Goal: Transaction & Acquisition: Purchase product/service

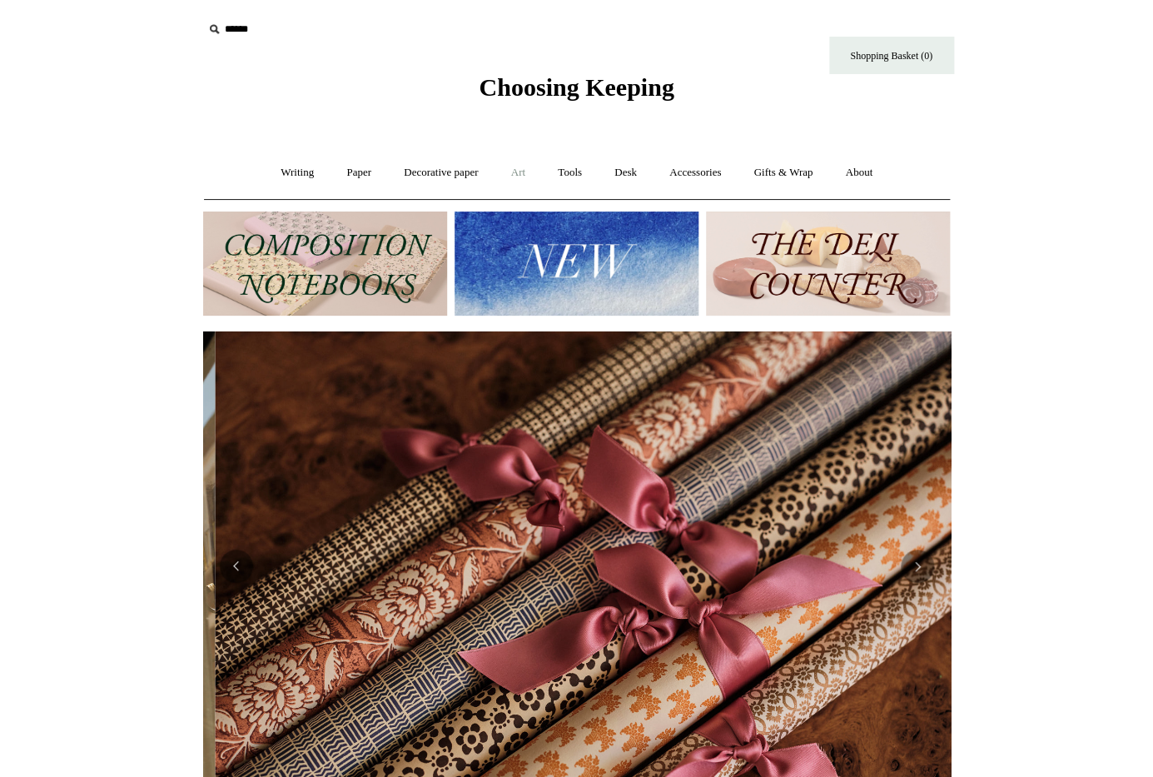
scroll to position [0, 1495]
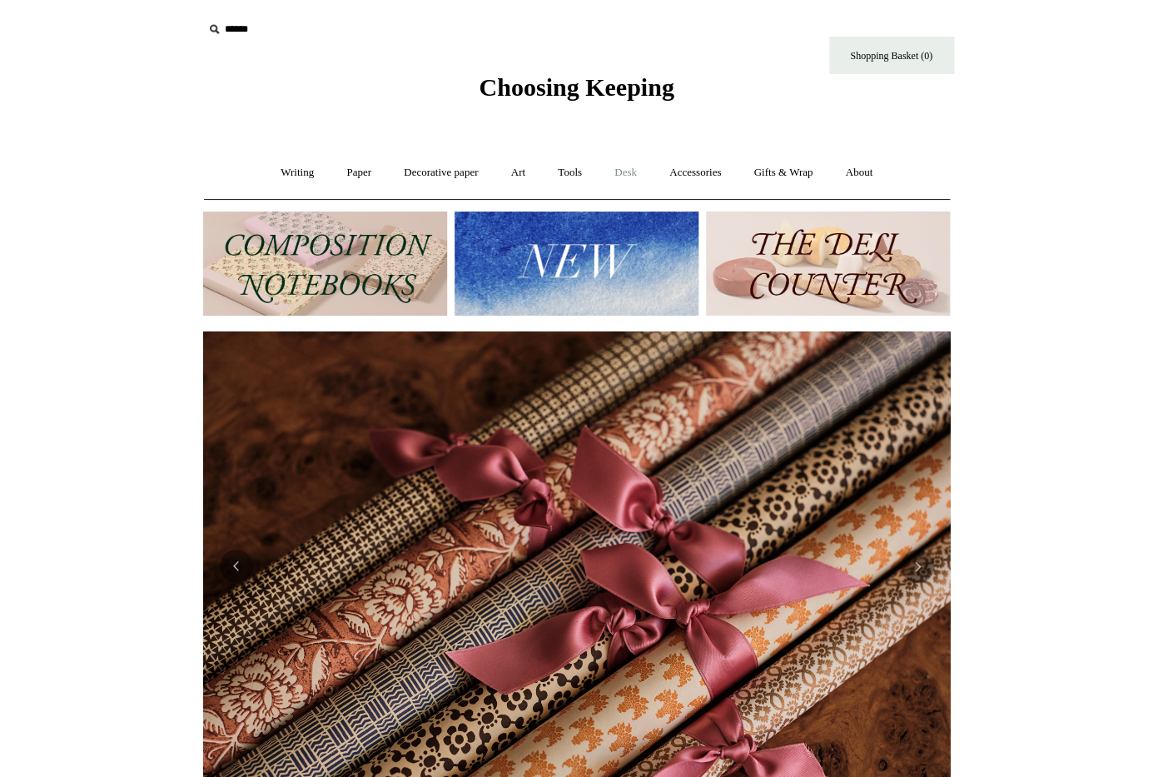
click at [625, 173] on link "Desk +" at bounding box center [625, 173] width 52 height 44
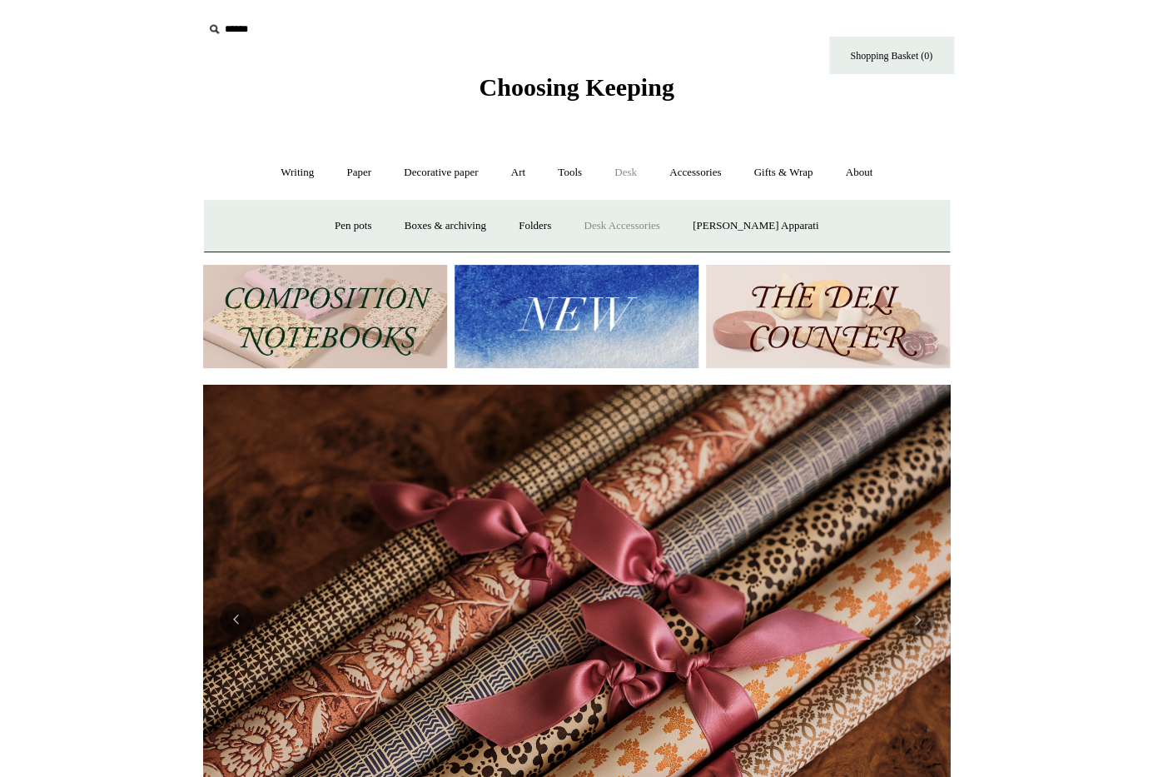
click at [624, 227] on link "Desk Accessories" at bounding box center [622, 226] width 106 height 44
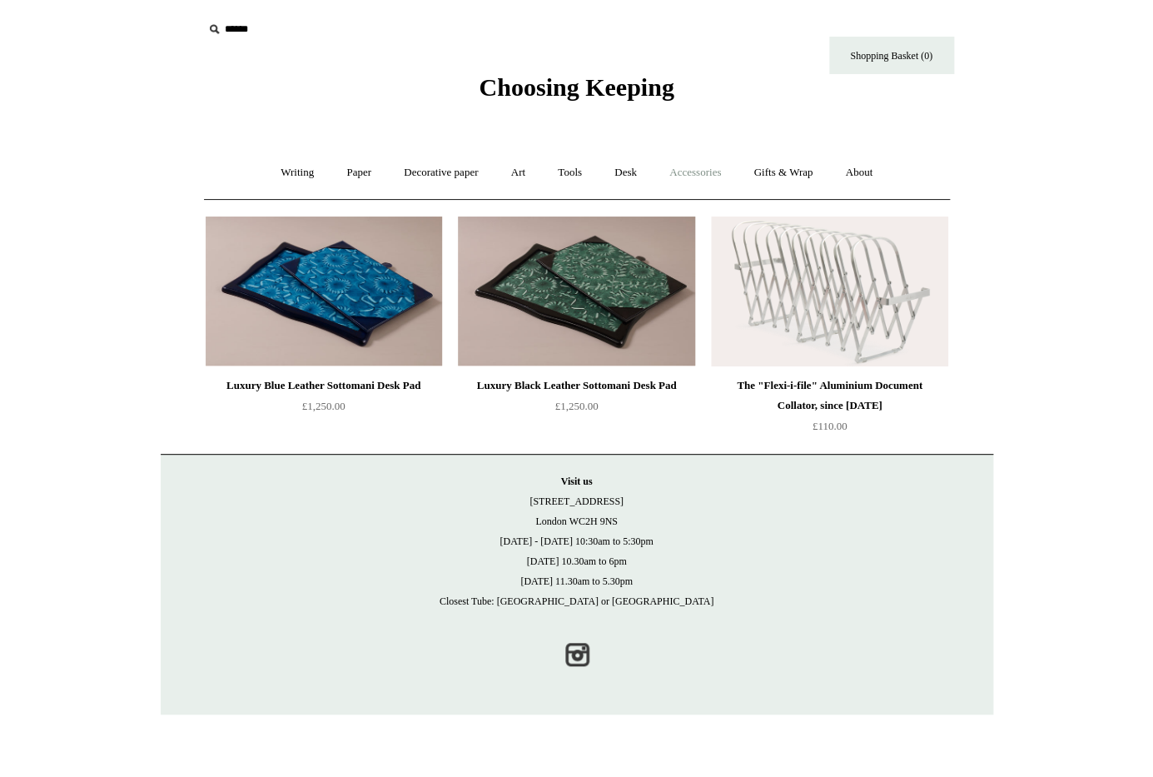
click at [711, 170] on link "Accessories +" at bounding box center [695, 173] width 82 height 44
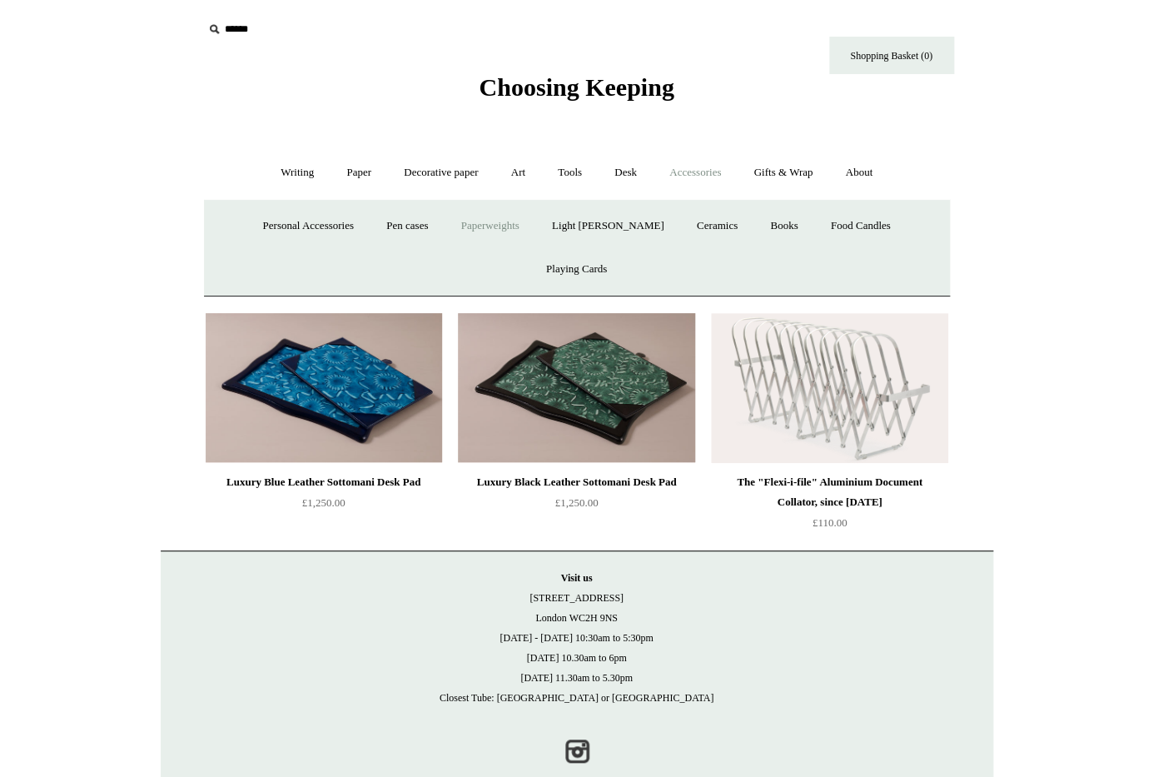
click at [485, 225] on link "Paperweights +" at bounding box center [490, 226] width 88 height 44
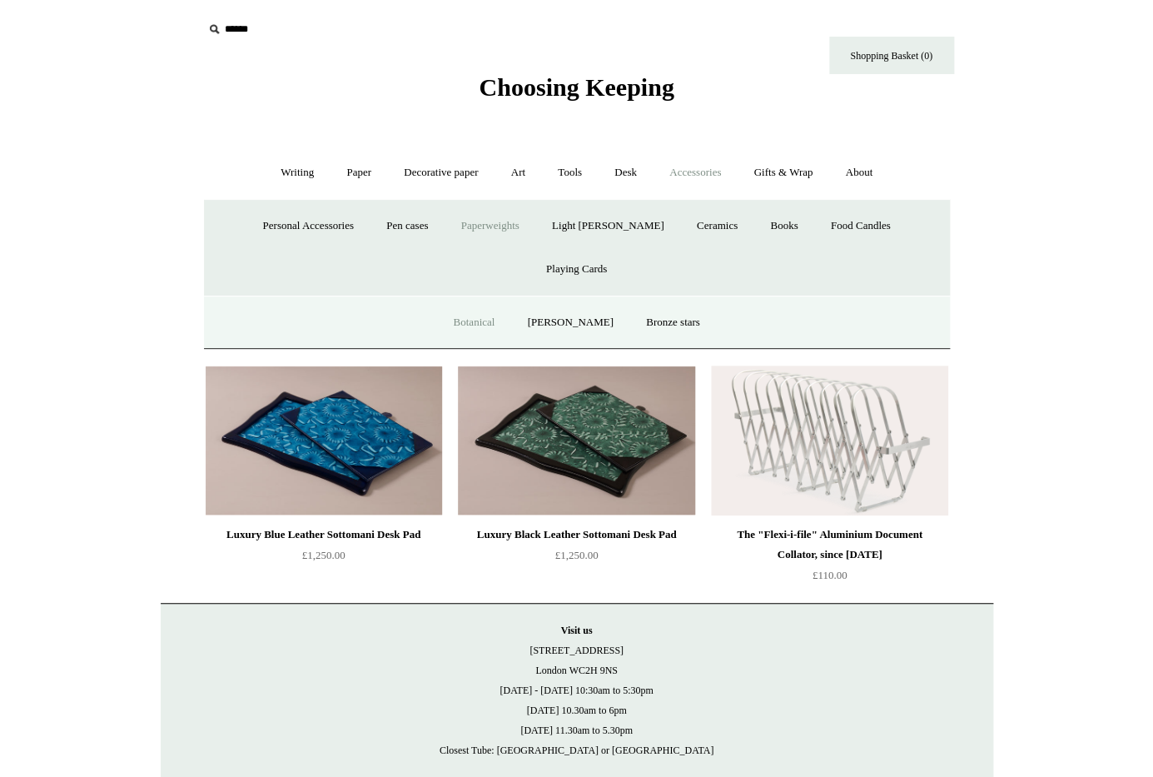
click at [500, 301] on link "Botanical" at bounding box center [474, 323] width 72 height 44
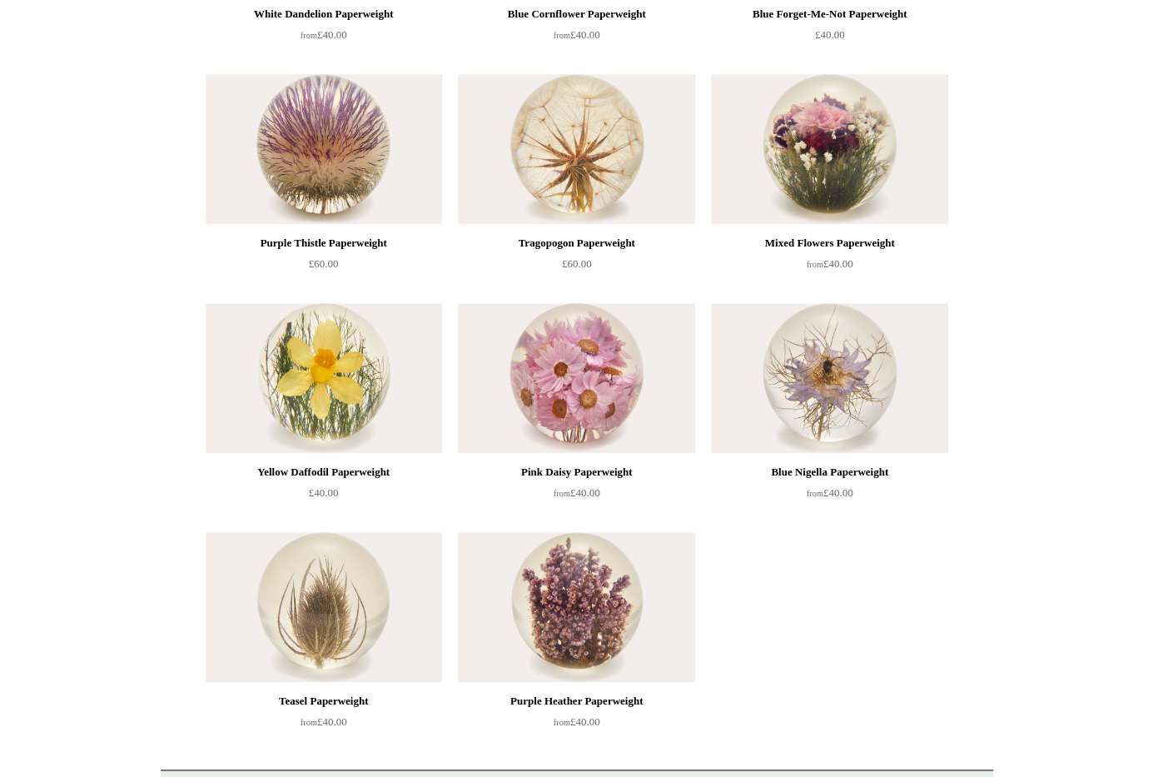
scroll to position [363, 0]
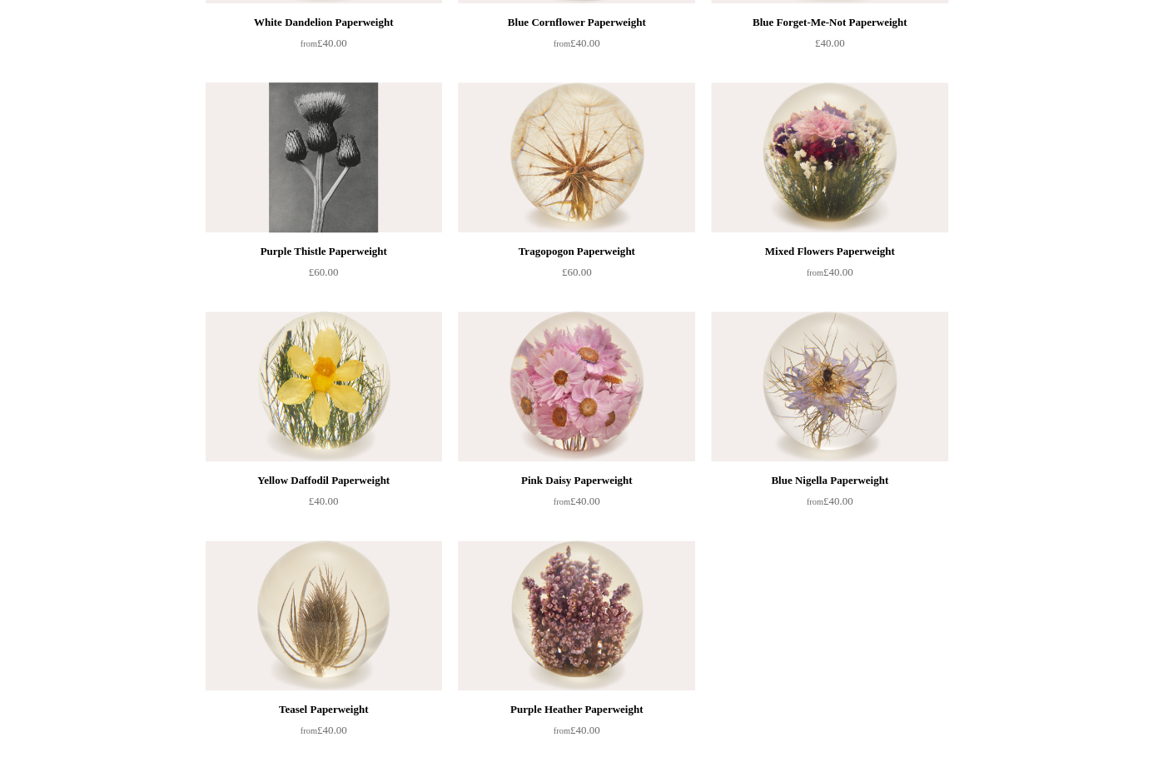
click at [340, 192] on img at bounding box center [324, 157] width 236 height 150
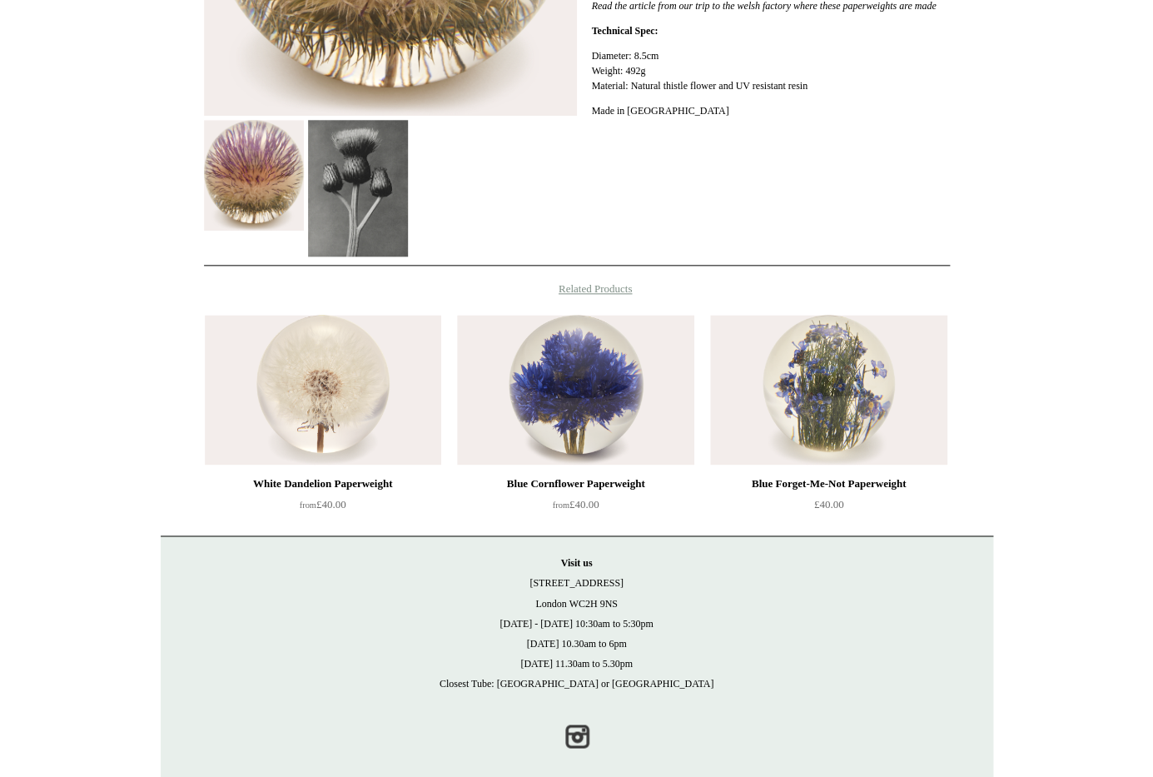
scroll to position [559, 0]
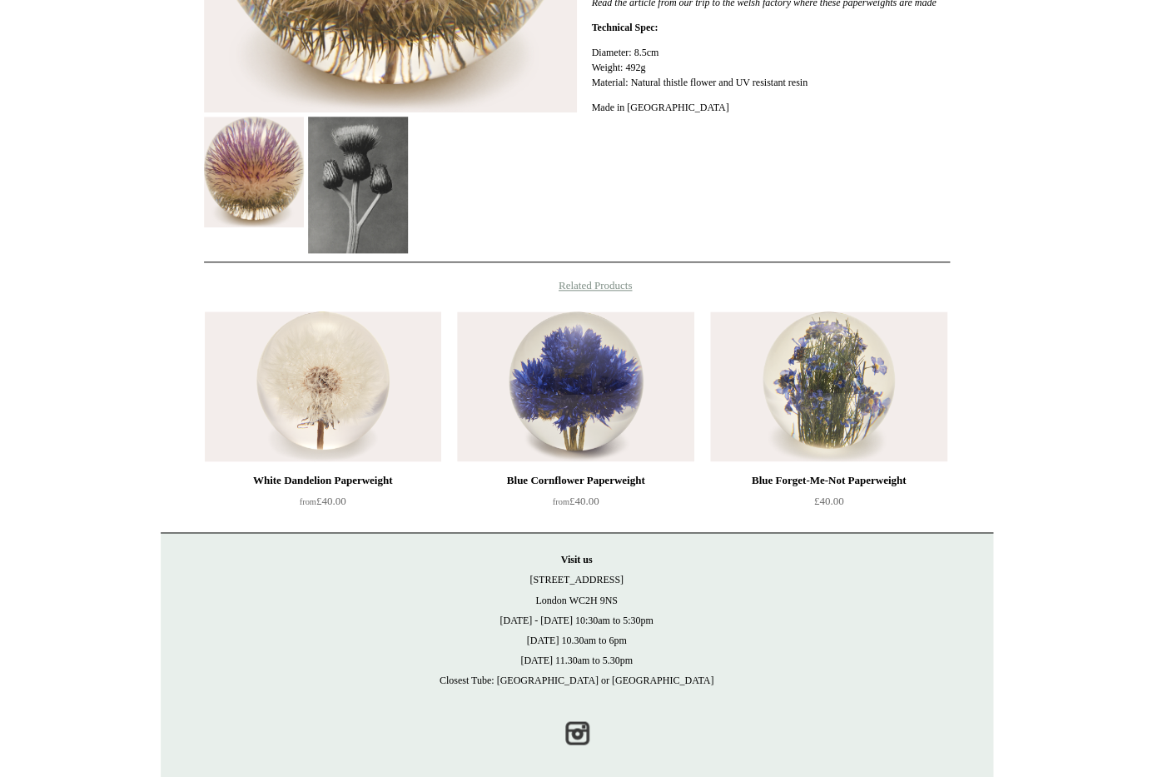
click at [306, 378] on img at bounding box center [323, 386] width 236 height 150
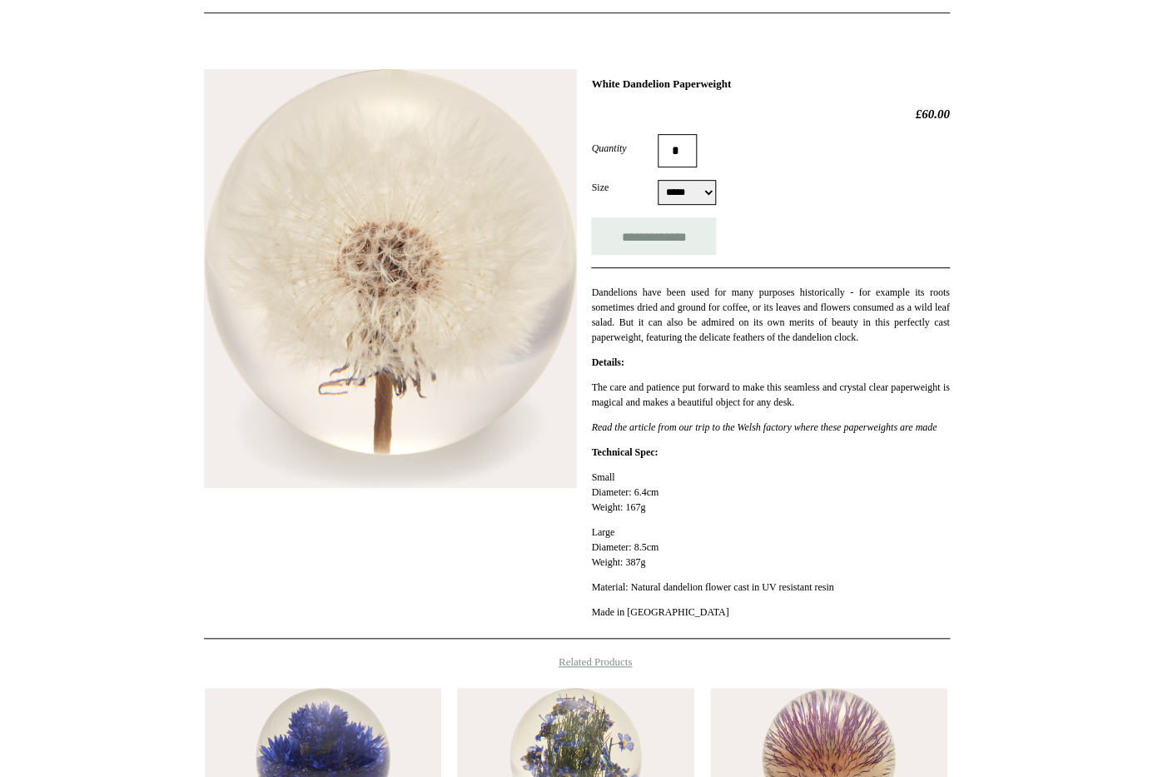
scroll to position [177, 0]
